Goal: Task Accomplishment & Management: Manage account settings

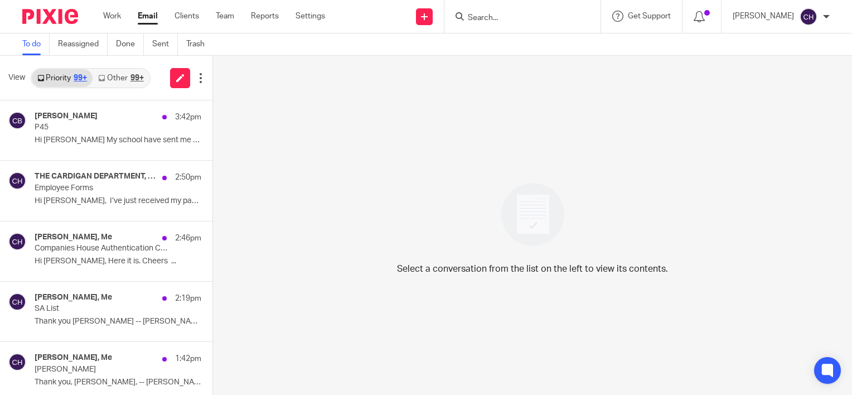
click at [562, 22] on input "Search" at bounding box center [517, 18] width 100 height 10
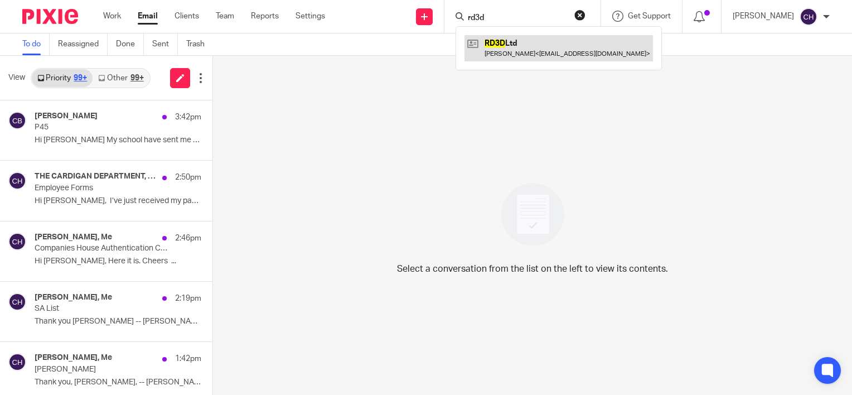
type input "rd3d"
click at [573, 45] on link at bounding box center [559, 48] width 189 height 26
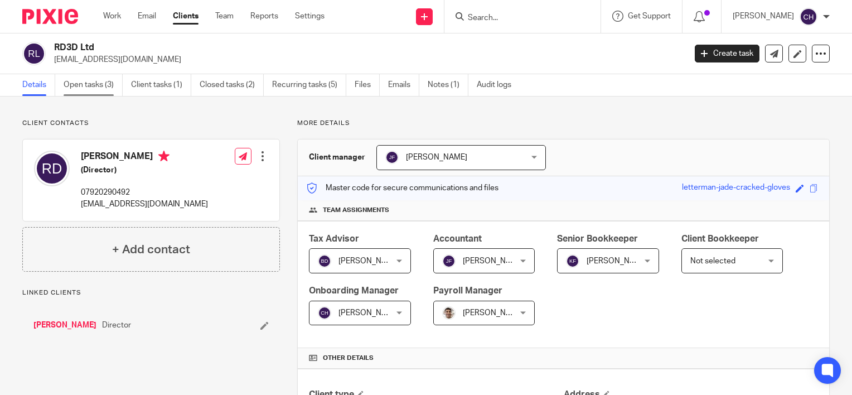
click at [95, 85] on link "Open tasks (3)" at bounding box center [93, 85] width 59 height 22
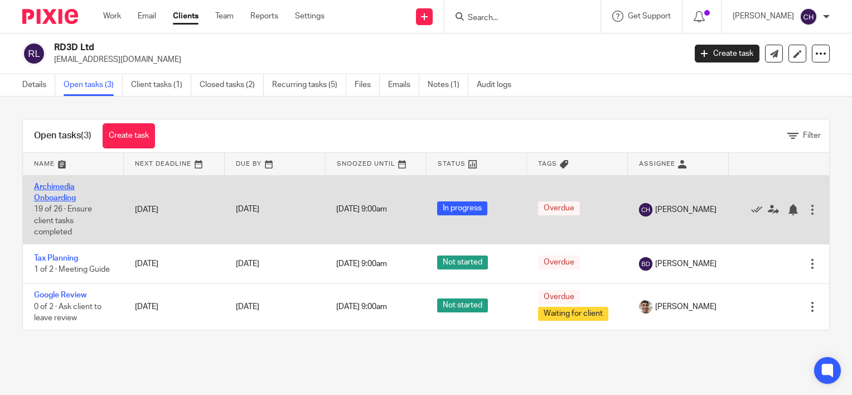
click at [49, 189] on link "Archimedia Onboarding" at bounding box center [55, 192] width 42 height 19
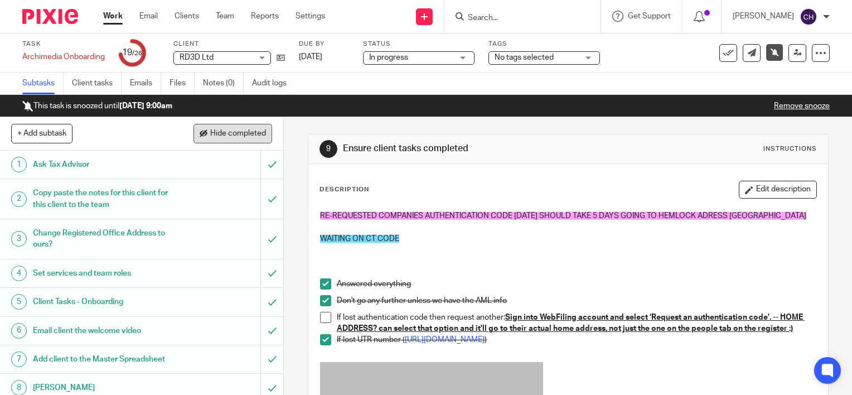
click at [224, 141] on button "Hide completed" at bounding box center [233, 133] width 79 height 19
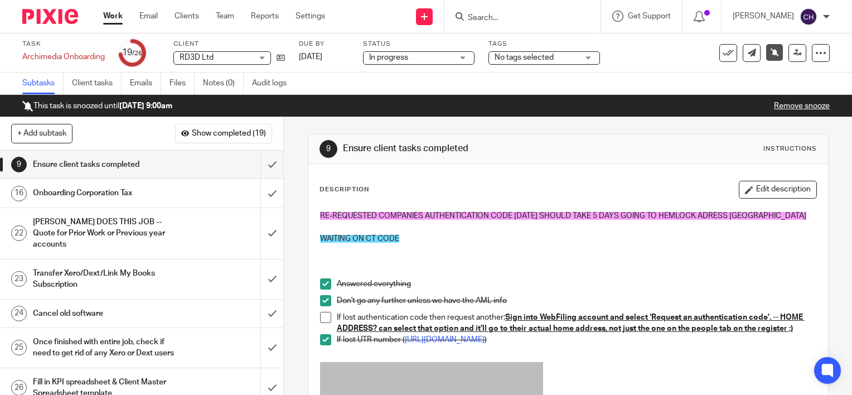
click at [136, 193] on h1 "Onboarding Corporation Tax" at bounding box center [105, 193] width 144 height 17
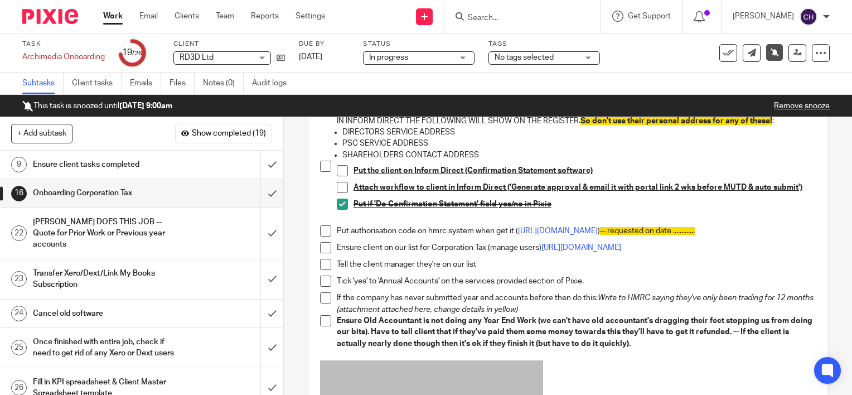
scroll to position [279, 0]
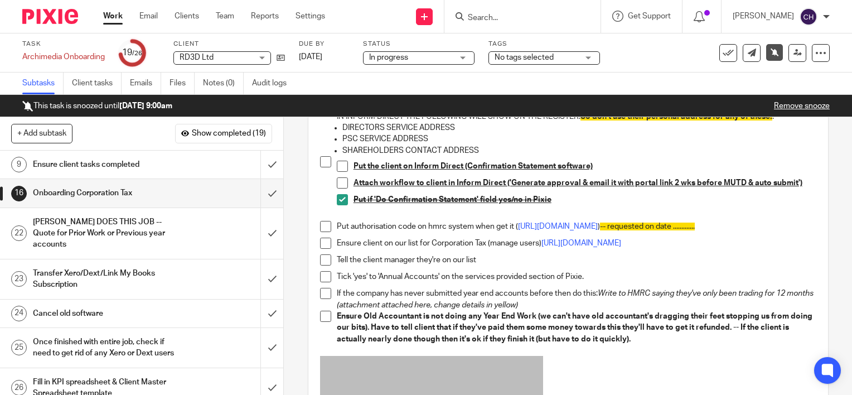
click at [324, 228] on span at bounding box center [325, 226] width 11 height 11
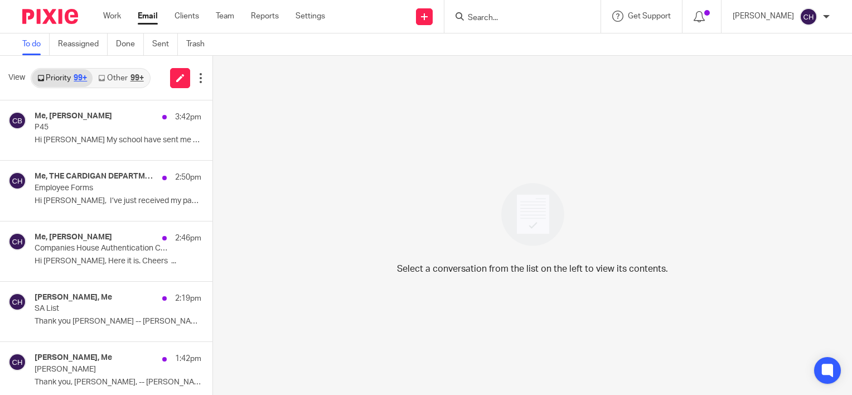
click at [42, 18] on img at bounding box center [50, 16] width 56 height 15
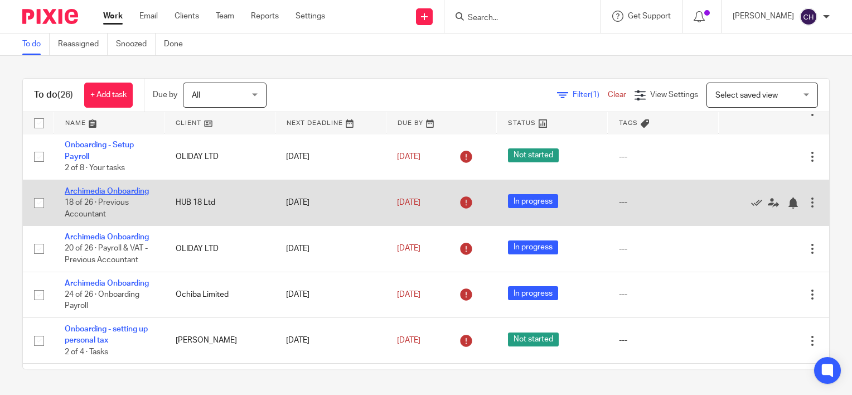
scroll to position [112, 0]
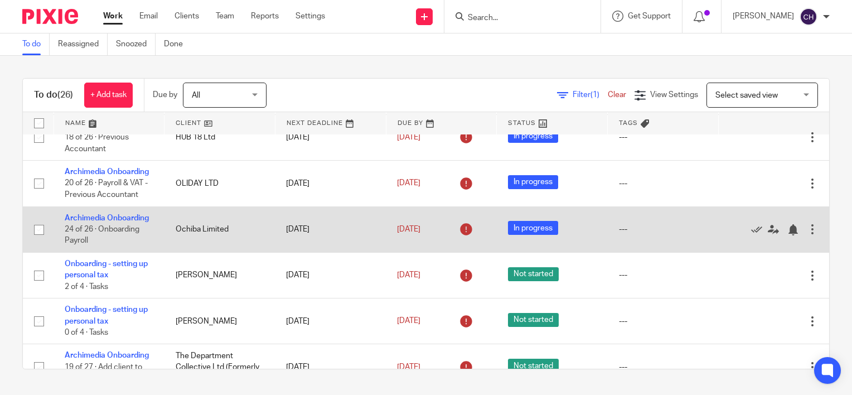
click at [83, 246] on td "Archimedia Onboarding 24 of 26 · Onboarding Payroll" at bounding box center [109, 229] width 111 height 46
click at [83, 222] on link "Archimedia Onboarding" at bounding box center [107, 218] width 84 height 8
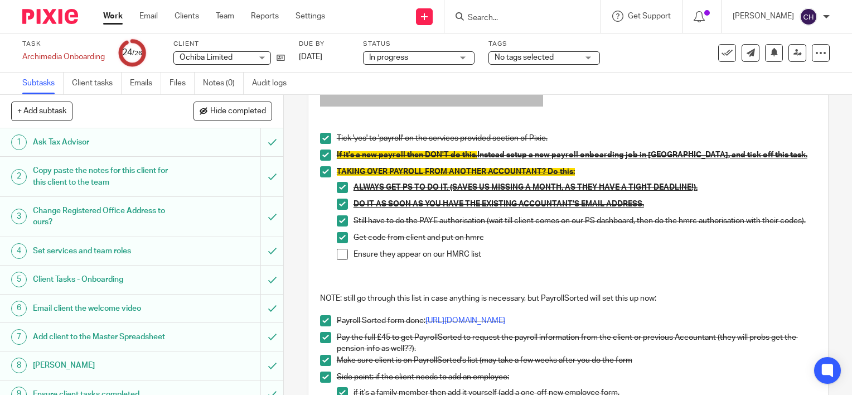
scroll to position [150, 0]
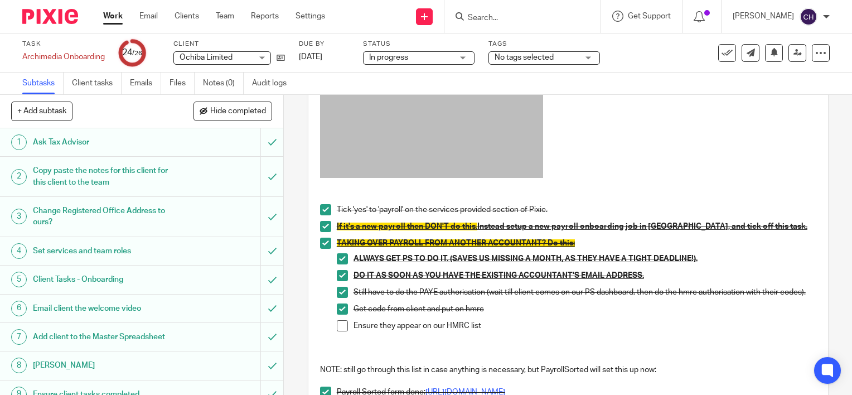
drag, startPoint x: 336, startPoint y: 330, endPoint x: 348, endPoint y: 325, distance: 12.7
click at [337, 330] on span at bounding box center [342, 325] width 11 height 11
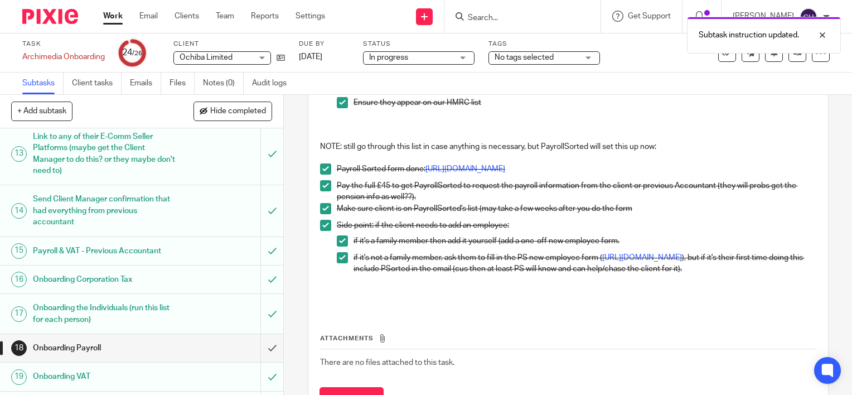
scroll to position [391, 0]
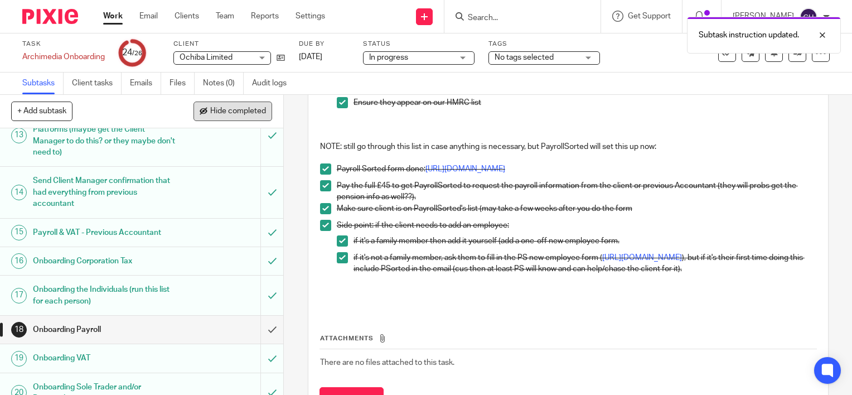
click at [234, 114] on span "Hide completed" at bounding box center [238, 111] width 56 height 9
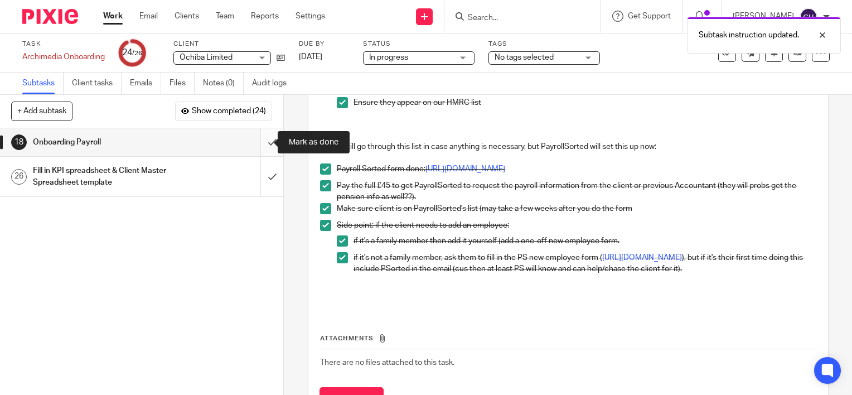
click at [262, 136] on input "submit" at bounding box center [141, 142] width 283 height 28
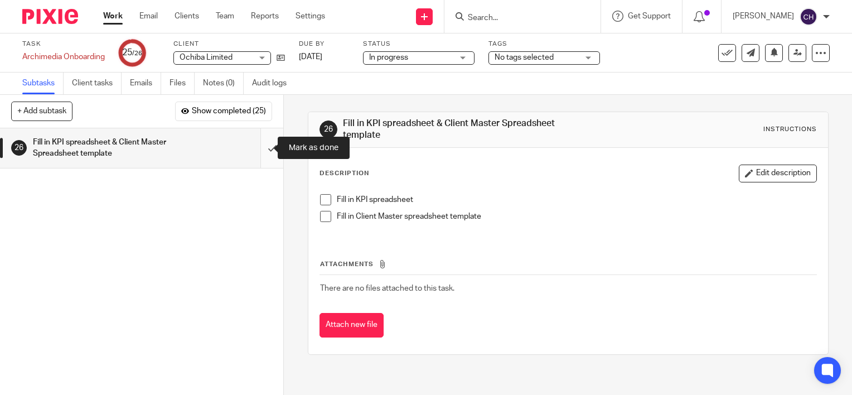
click at [265, 144] on input "submit" at bounding box center [141, 148] width 283 height 40
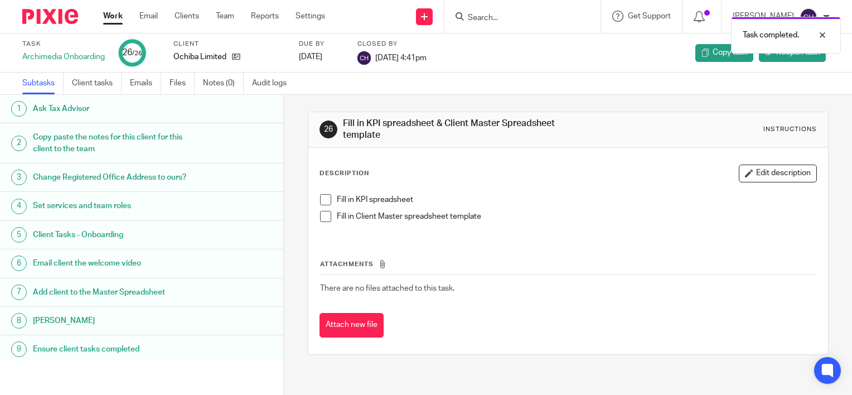
click at [47, 11] on img at bounding box center [50, 16] width 56 height 15
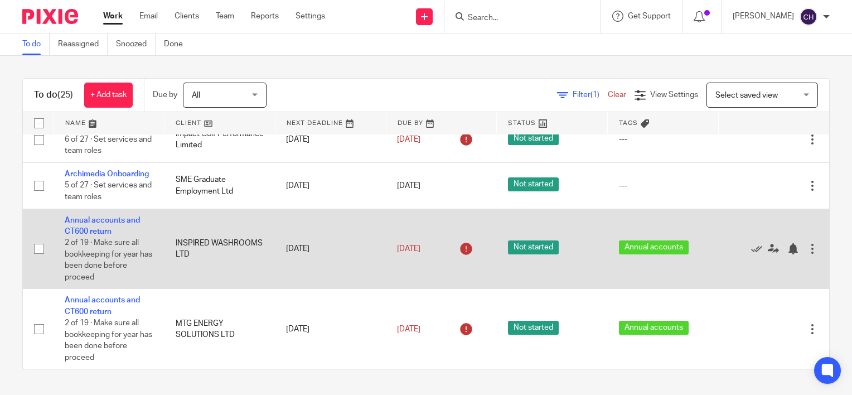
scroll to position [1075, 0]
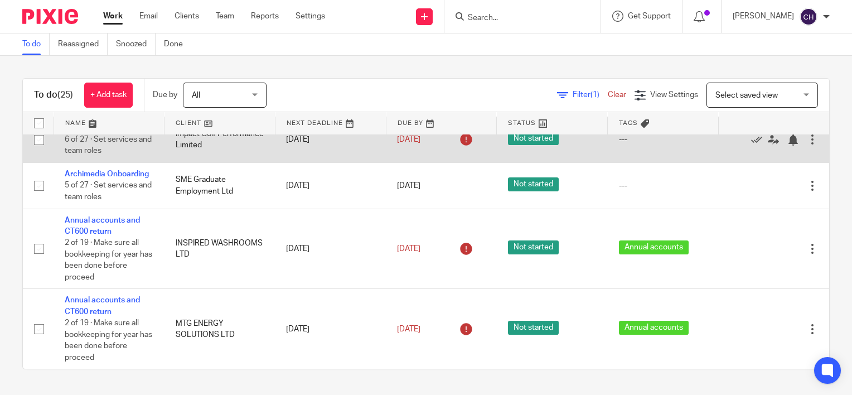
click at [98, 132] on link "Archimedia Onboarding" at bounding box center [107, 128] width 84 height 8
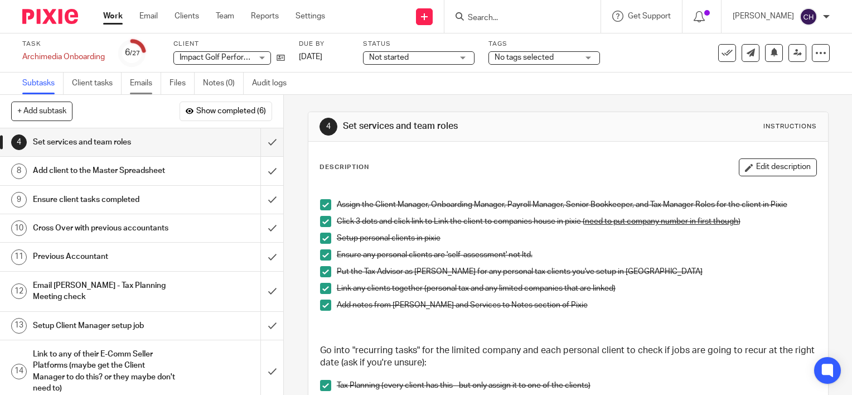
click at [156, 81] on link "Emails" at bounding box center [145, 84] width 31 height 22
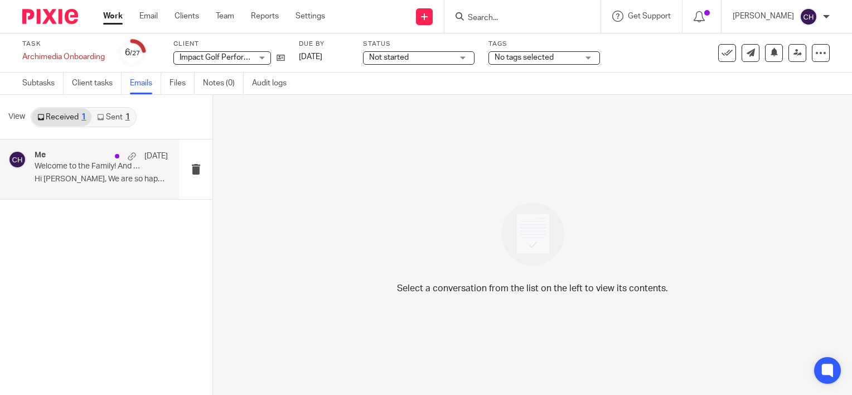
click at [108, 165] on p "Welcome to the Family! And next steps" at bounding box center [88, 166] width 107 height 9
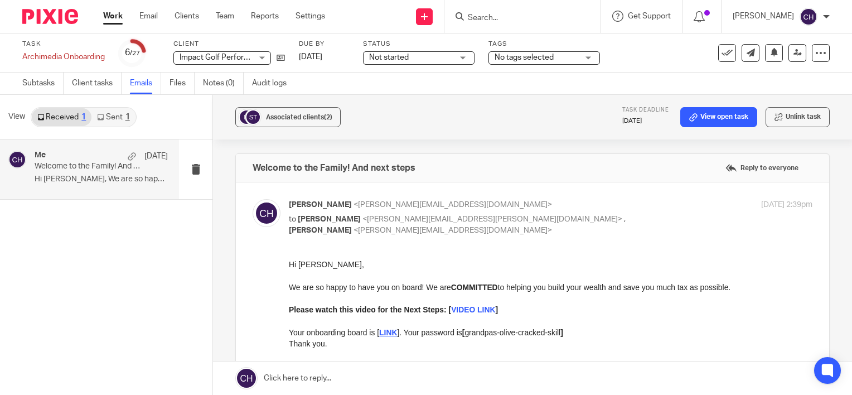
click at [115, 115] on link "Sent 1" at bounding box center [113, 117] width 44 height 18
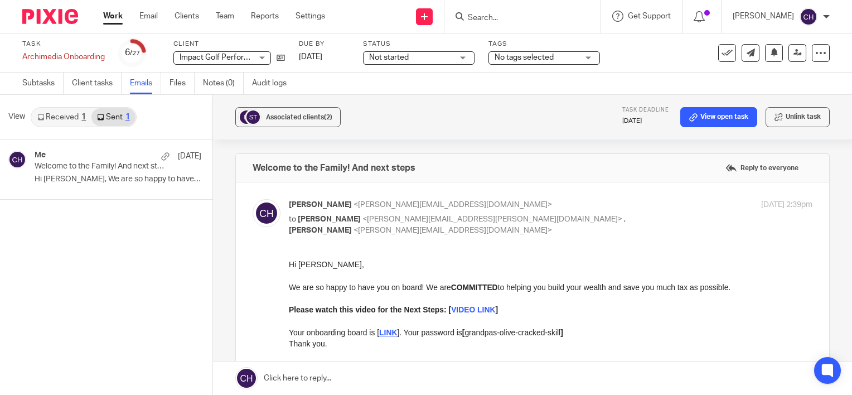
click at [124, 116] on link "Sent 1" at bounding box center [113, 117] width 44 height 18
click at [56, 115] on link "Received 1" at bounding box center [62, 117] width 60 height 18
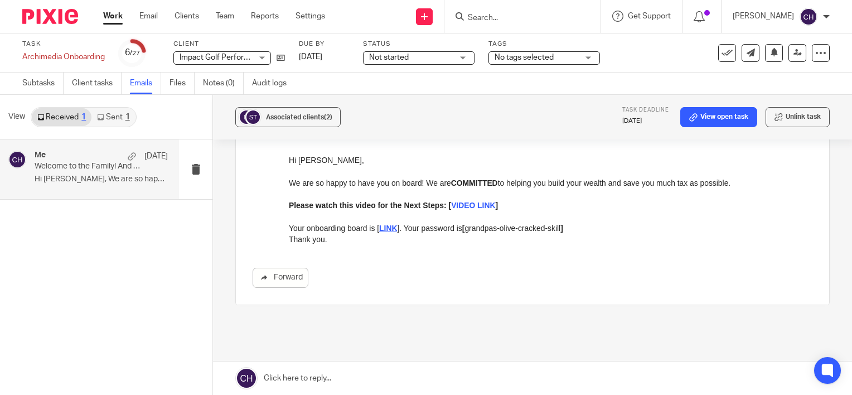
scroll to position [47, 0]
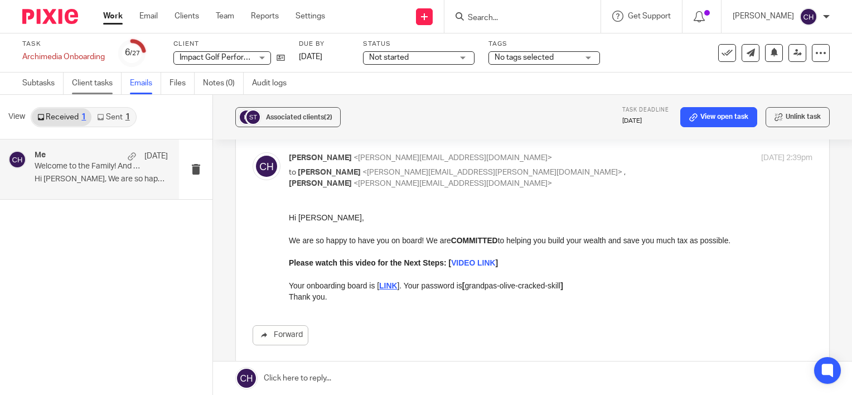
click at [94, 78] on link "Client tasks" at bounding box center [97, 84] width 50 height 22
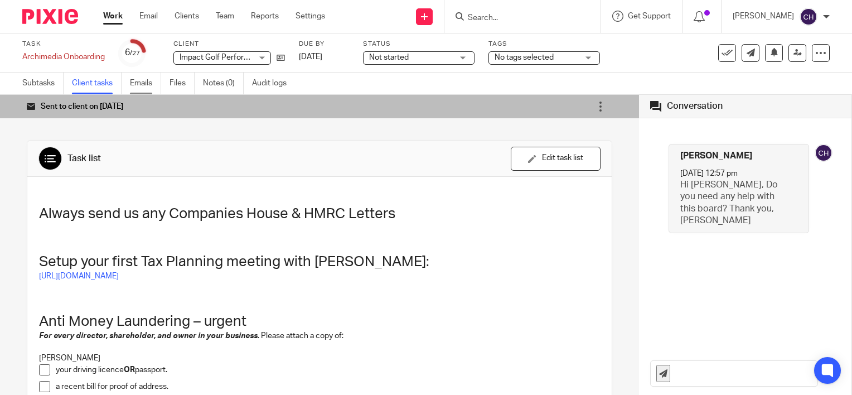
click at [138, 81] on link "Emails" at bounding box center [145, 84] width 31 height 22
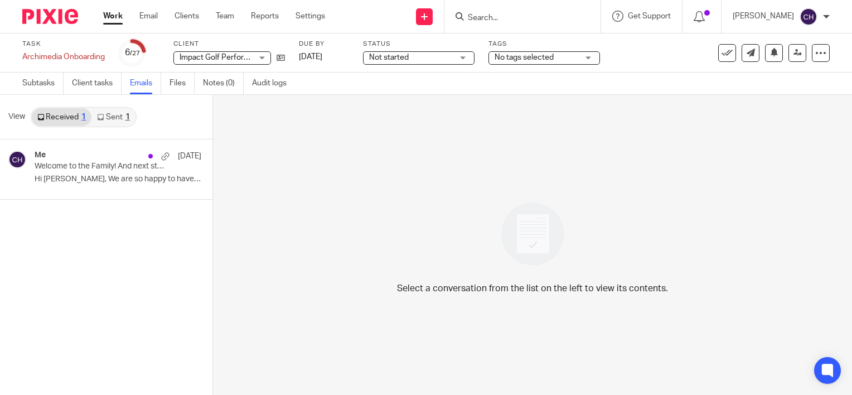
click at [118, 112] on link "Sent 1" at bounding box center [113, 117] width 44 height 18
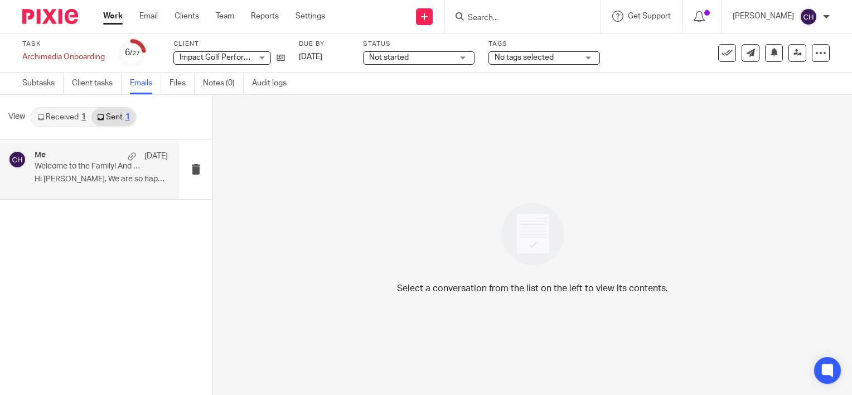
click at [123, 185] on div "Me 12 Aug Welcome to the Family! And next steps Hi Stuart, We are so happy to h…" at bounding box center [101, 169] width 133 height 37
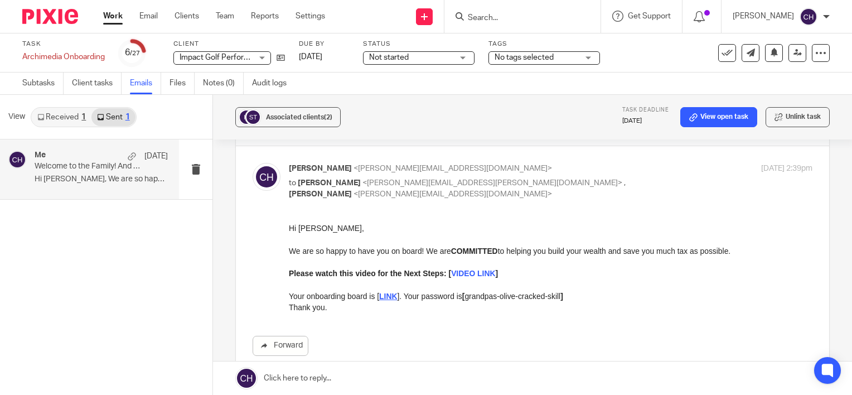
scroll to position [56, 0]
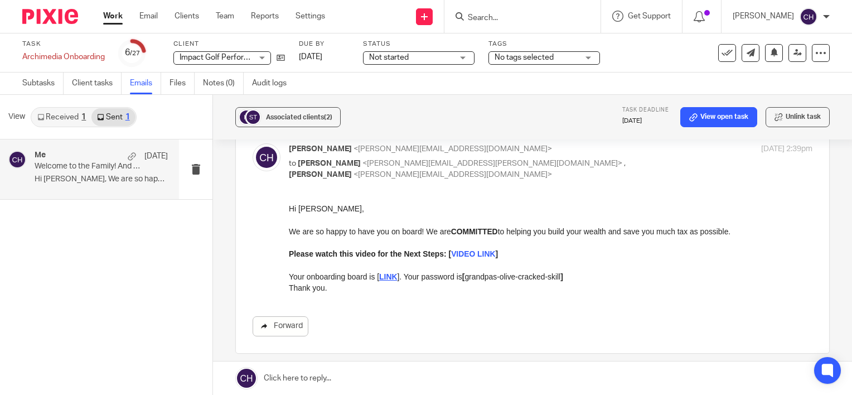
click at [274, 330] on link "Forward" at bounding box center [281, 326] width 56 height 20
click at [497, 296] on div "Forward" at bounding box center [533, 269] width 560 height 133
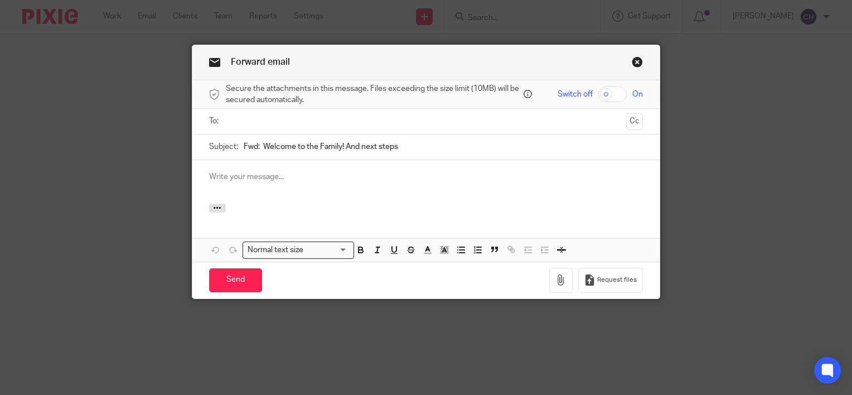
click at [632, 62] on link "Close this dialog window" at bounding box center [637, 63] width 11 height 15
